Goal: Entertainment & Leisure: Consume media (video, audio)

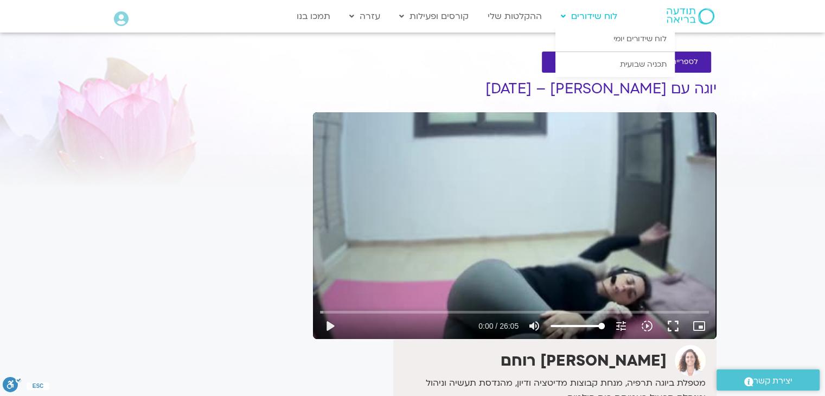
click at [587, 17] on link "לוח שידורים" at bounding box center [588, 16] width 67 height 21
click at [562, 16] on icon at bounding box center [563, 16] width 5 height 8
click at [628, 37] on link "לוח שידורים יומי" at bounding box center [614, 39] width 119 height 25
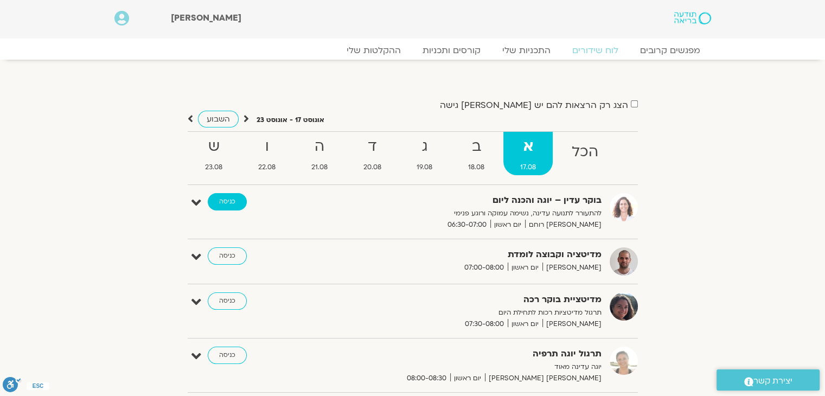
click at [230, 199] on link "כניסה" at bounding box center [227, 201] width 39 height 17
click at [390, 51] on link "ההקלטות שלי" at bounding box center [373, 50] width 91 height 13
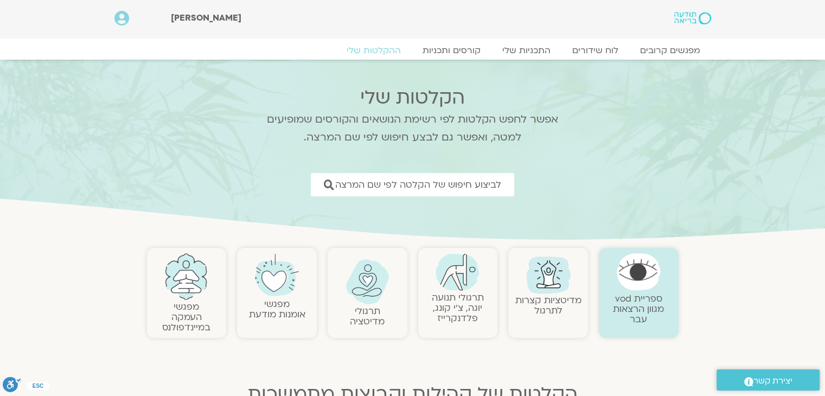
click at [456, 298] on link "תרגולי תנועה יוגה, צ׳י קונג, פלדנקרייז" at bounding box center [458, 307] width 52 height 33
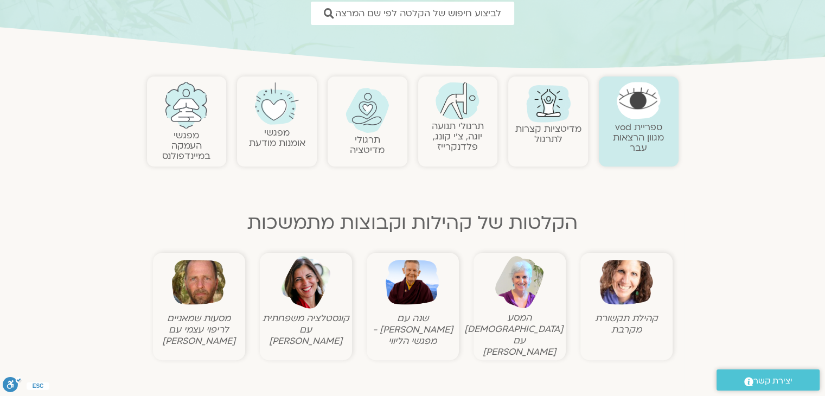
scroll to position [108, 0]
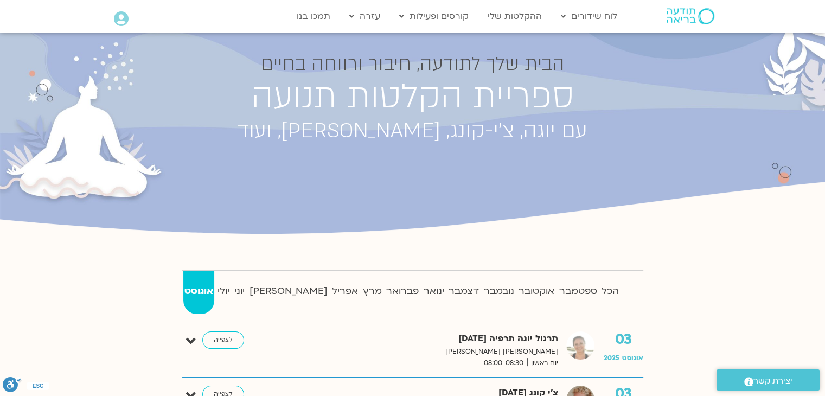
scroll to position [163, 0]
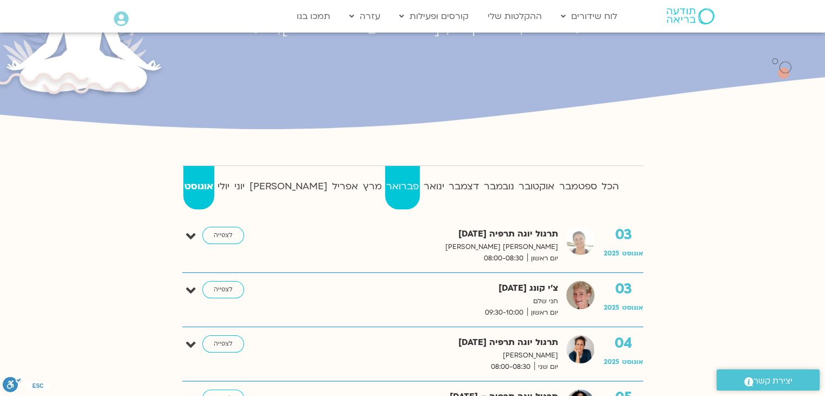
click at [385, 189] on strong "פברואר" at bounding box center [402, 186] width 35 height 16
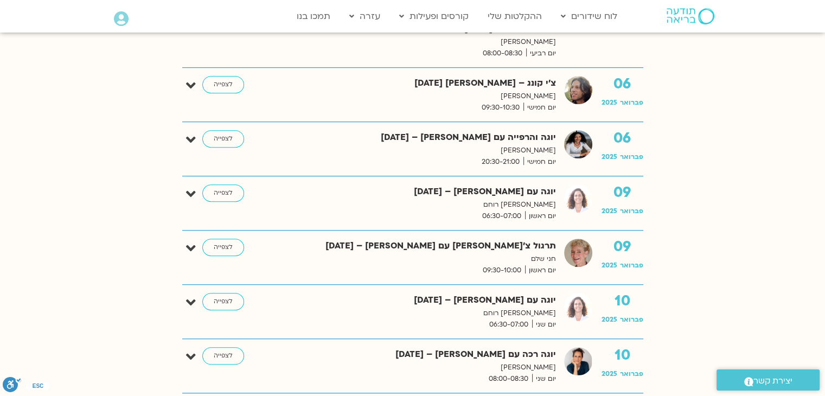
scroll to position [813, 0]
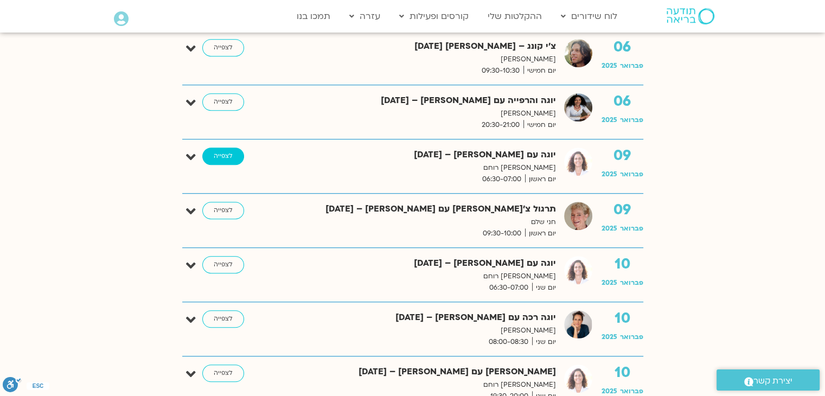
click at [226, 154] on link "לצפייה" at bounding box center [223, 155] width 42 height 17
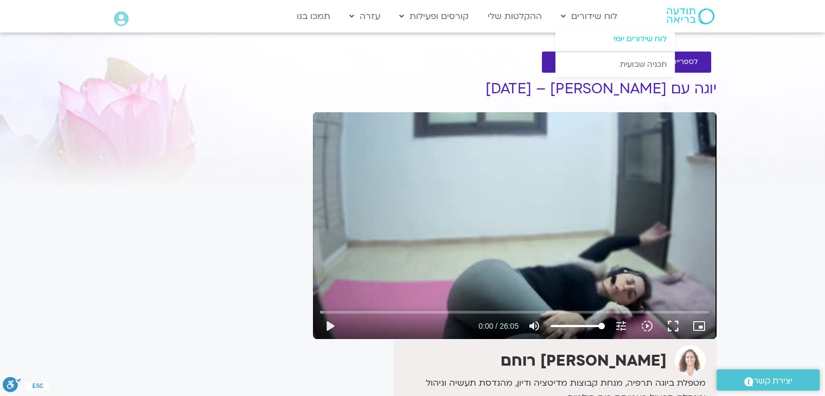
click at [630, 40] on link "לוח שידורים יומי" at bounding box center [614, 39] width 119 height 25
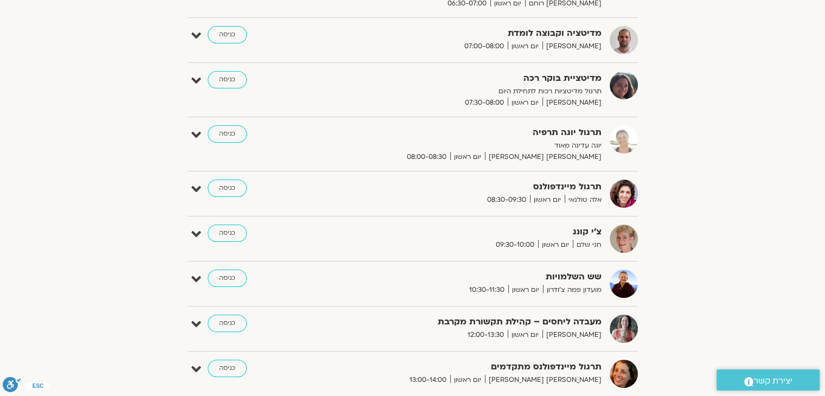
scroll to position [43, 0]
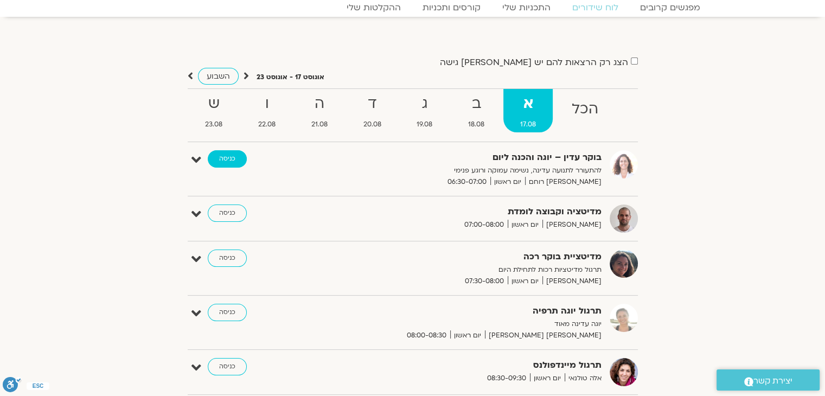
click at [222, 155] on link "כניסה" at bounding box center [227, 158] width 39 height 17
click at [224, 159] on link "כניסה" at bounding box center [227, 158] width 39 height 17
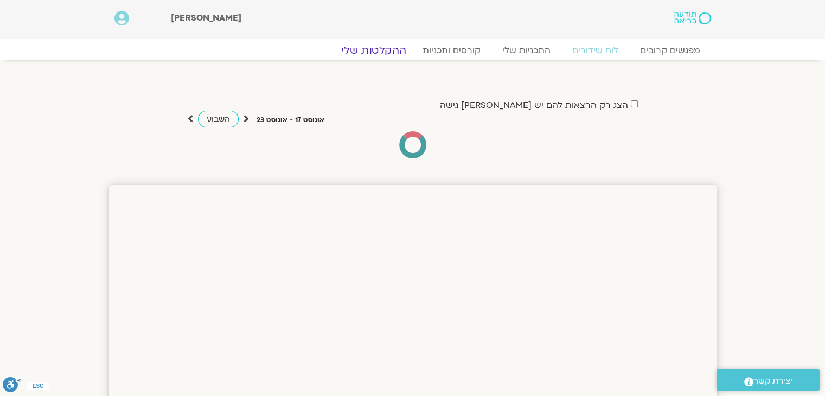
click at [379, 52] on link "ההקלטות שלי" at bounding box center [373, 50] width 91 height 13
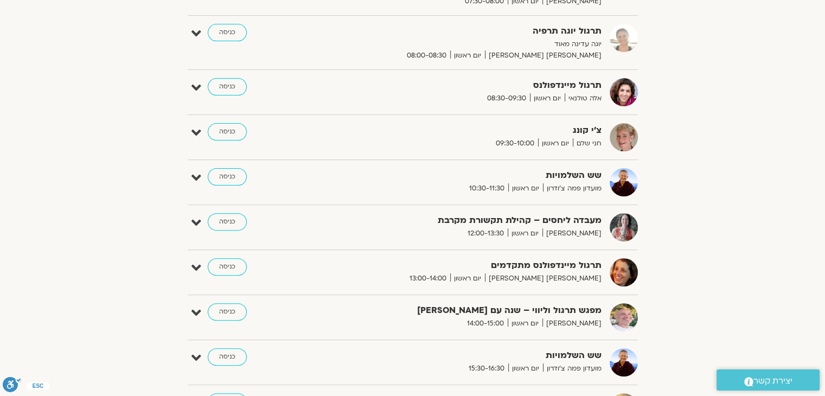
scroll to position [325, 0]
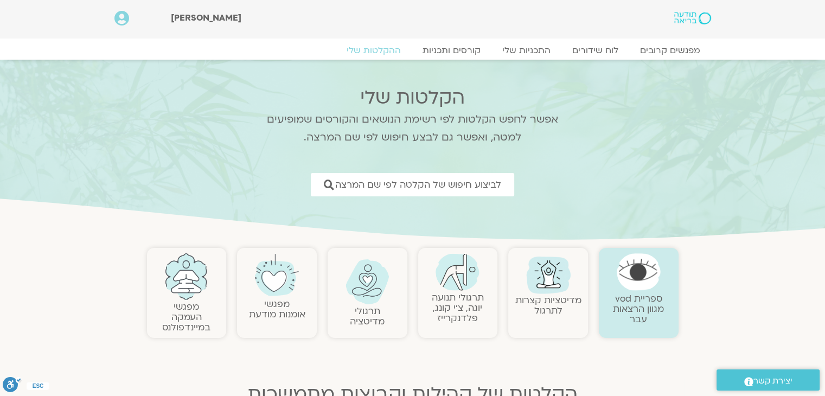
scroll to position [54, 0]
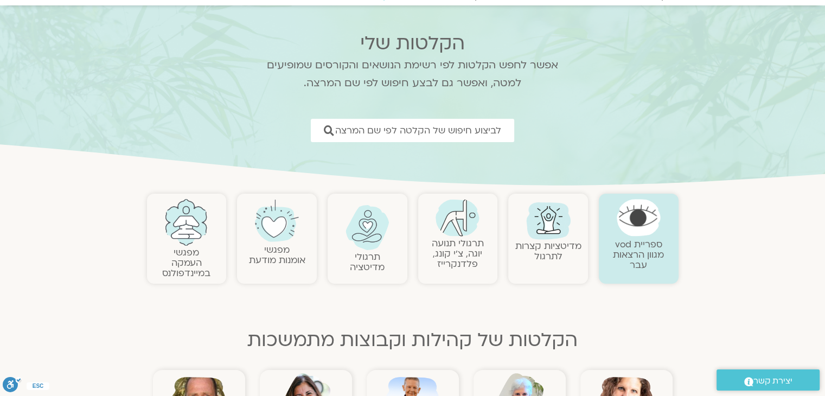
click at [448, 236] on link at bounding box center [457, 217] width 69 height 37
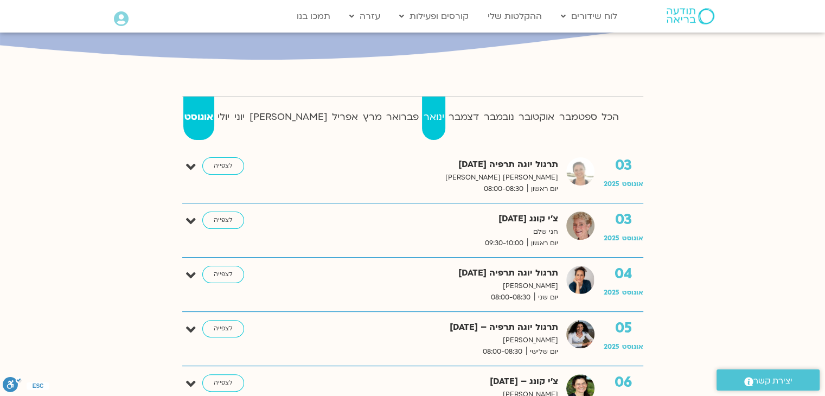
scroll to position [217, 0]
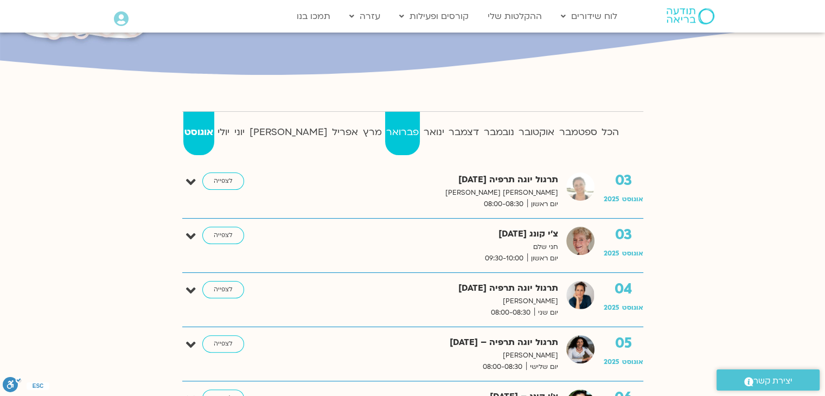
click at [385, 125] on strong "פברואר" at bounding box center [402, 132] width 35 height 16
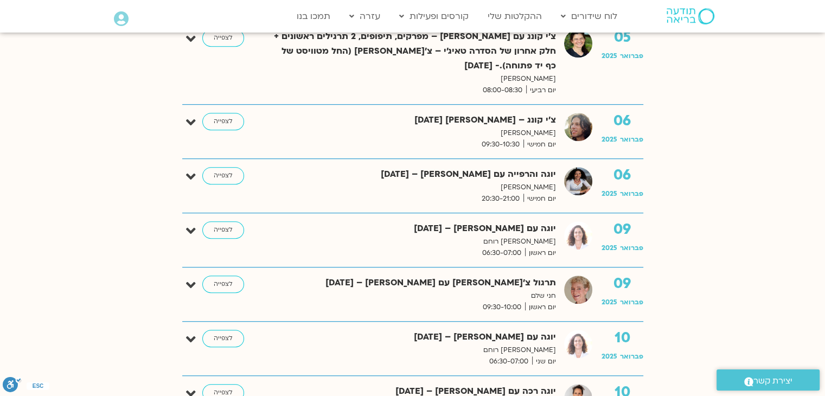
scroll to position [759, 0]
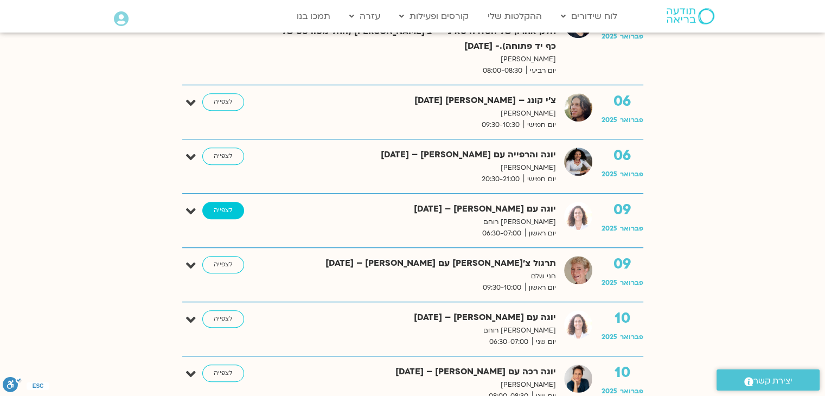
click at [224, 208] on link "לצפייה" at bounding box center [223, 210] width 42 height 17
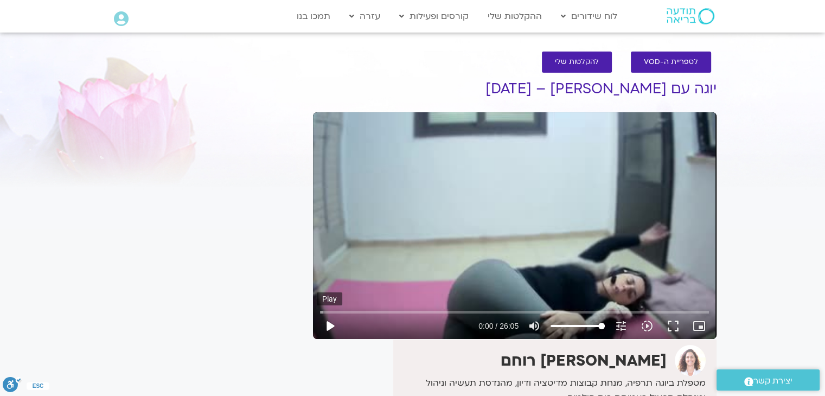
click at [330, 327] on button "play_arrow" at bounding box center [330, 326] width 26 height 26
click at [669, 323] on button "fullscreen" at bounding box center [673, 326] width 26 height 26
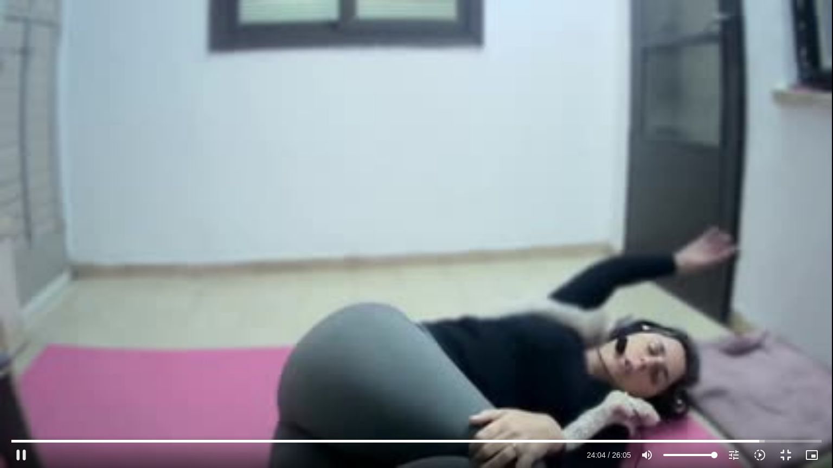
click at [635, 29] on div "Skip Ad 3:11 pause 24:04 / 26:05 volume_up Mute tune Resolution Auto 240p slow_…" at bounding box center [416, 234] width 833 height 468
click at [213, 60] on div "Skip Ad 3:11 play_arrow 24:04 / 26:05 volume_up Mute tune Resolution Auto 240p …" at bounding box center [416, 234] width 833 height 468
click at [639, 176] on div "Skip Ad 3:11 replay 26:05 / 26:05 volume_up Mute tune Resolution Auto 240p slow…" at bounding box center [416, 234] width 833 height 468
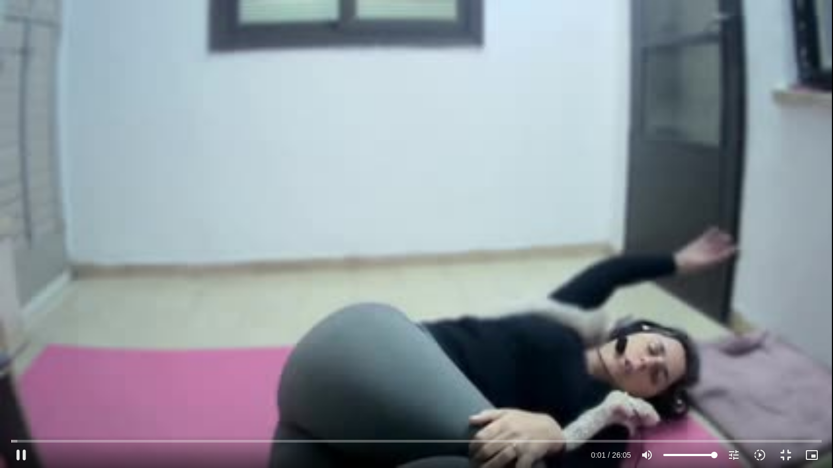
click at [589, 247] on div "Skip Ad 3:11 pause 0:01 / 26:05 volume_up Mute tune Resolution Auto 240p slow_m…" at bounding box center [416, 234] width 833 height 468
type input "1.522587"
click at [783, 395] on button "fullscreen_exit" at bounding box center [785, 455] width 26 height 26
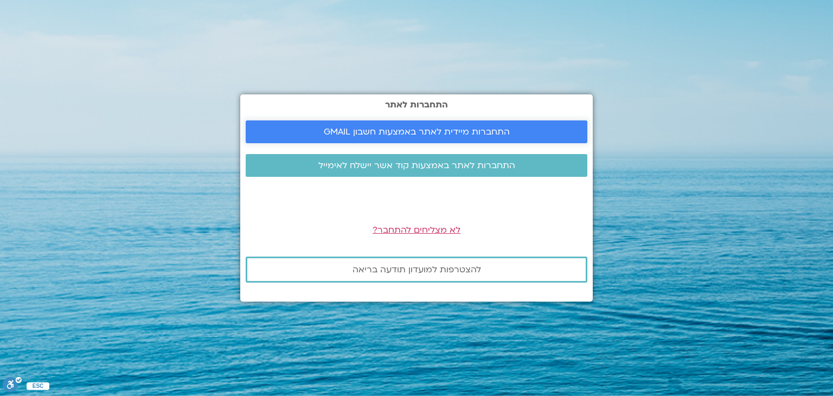
click at [371, 133] on span "התחברות מיידית לאתר באמצעות חשבון GMAIL" at bounding box center [417, 132] width 186 height 10
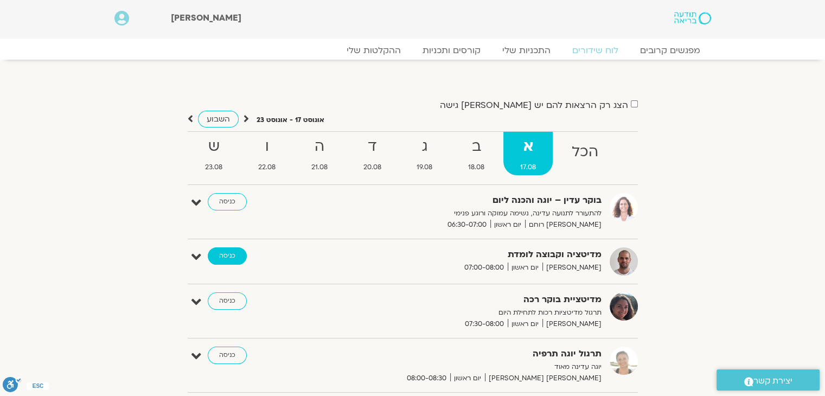
click at [218, 257] on link "כניסה" at bounding box center [227, 255] width 39 height 17
click at [222, 255] on link "כניסה" at bounding box center [227, 255] width 39 height 17
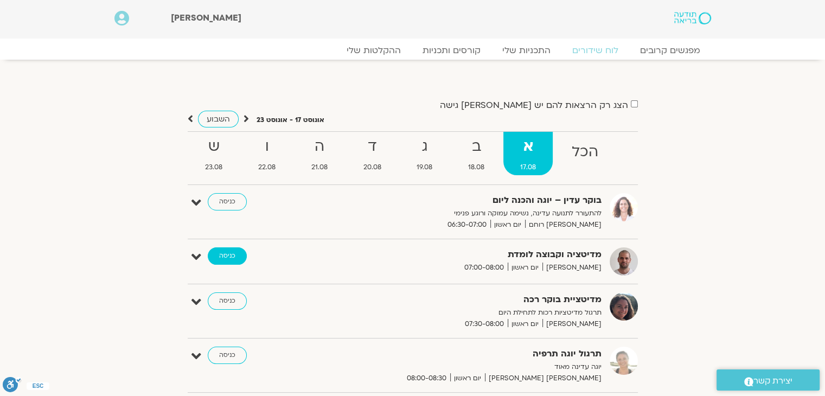
click at [221, 254] on link "כניסה" at bounding box center [227, 255] width 39 height 17
